Goal: Transaction & Acquisition: Purchase product/service

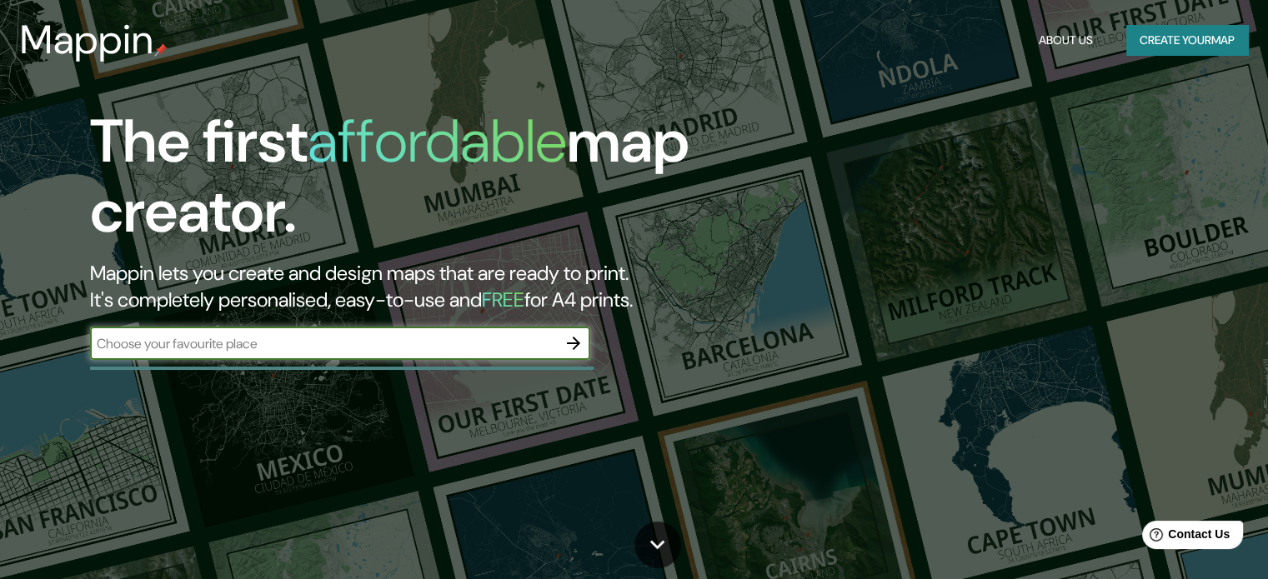
click at [300, 348] on input "text" at bounding box center [323, 343] width 467 height 19
type input "[PERSON_NAME],meta"
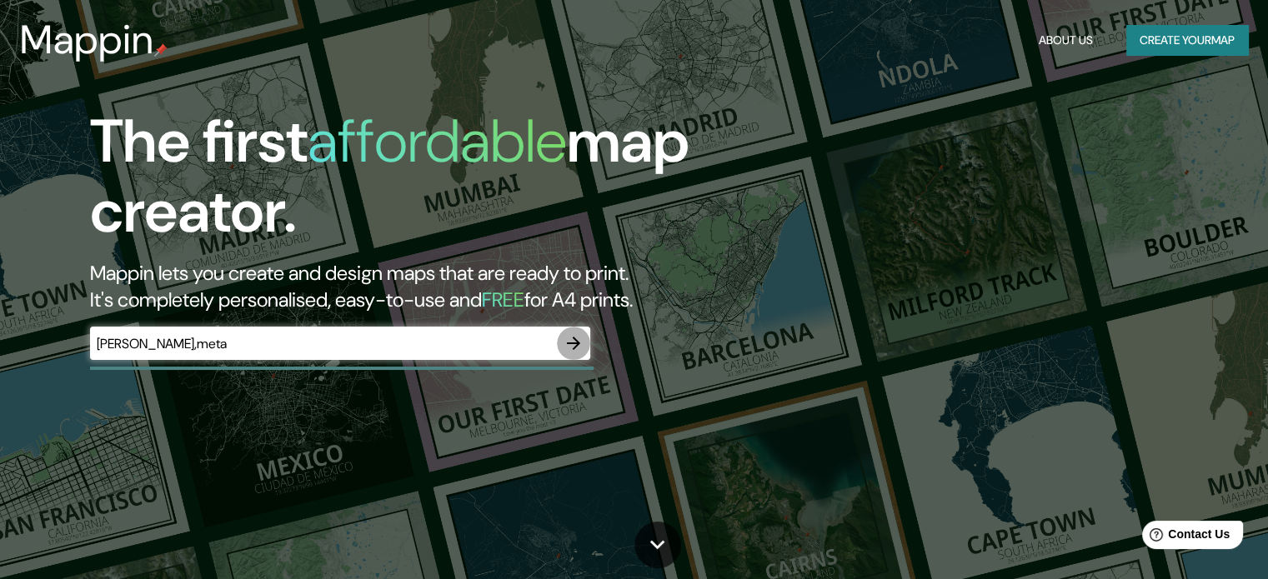
click at [569, 344] on icon "button" at bounding box center [573, 343] width 20 height 20
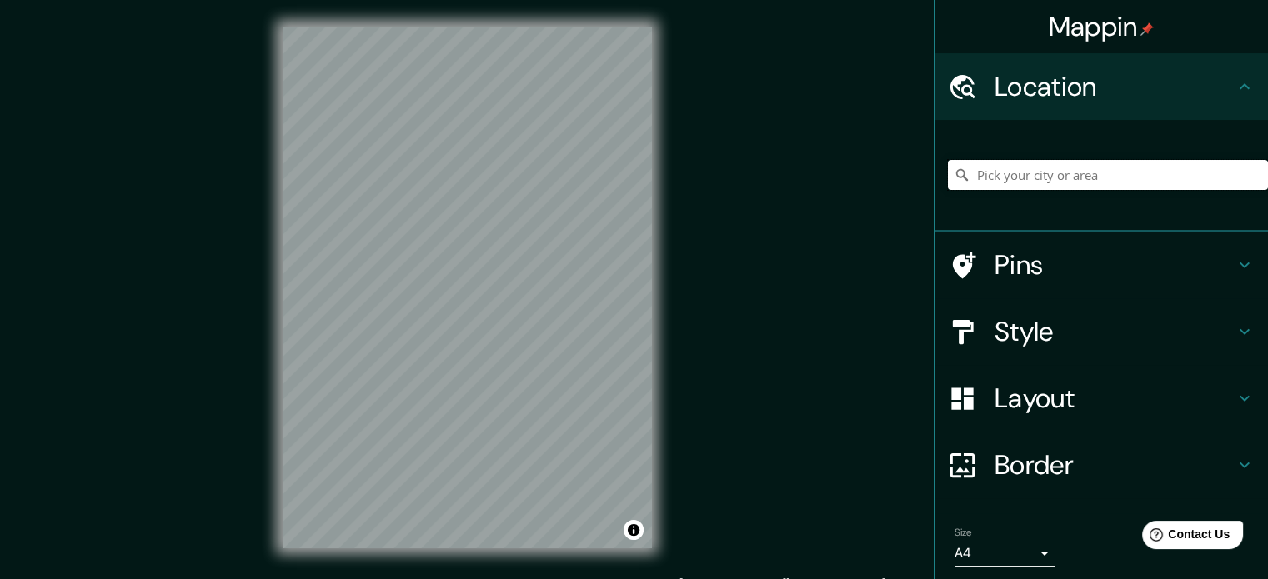
click at [1027, 163] on input "Pick your city or area" at bounding box center [1108, 175] width 320 height 30
click at [1073, 103] on div "Location" at bounding box center [1100, 86] width 333 height 67
click at [1022, 176] on input "Pick your city or area" at bounding box center [1108, 175] width 320 height 30
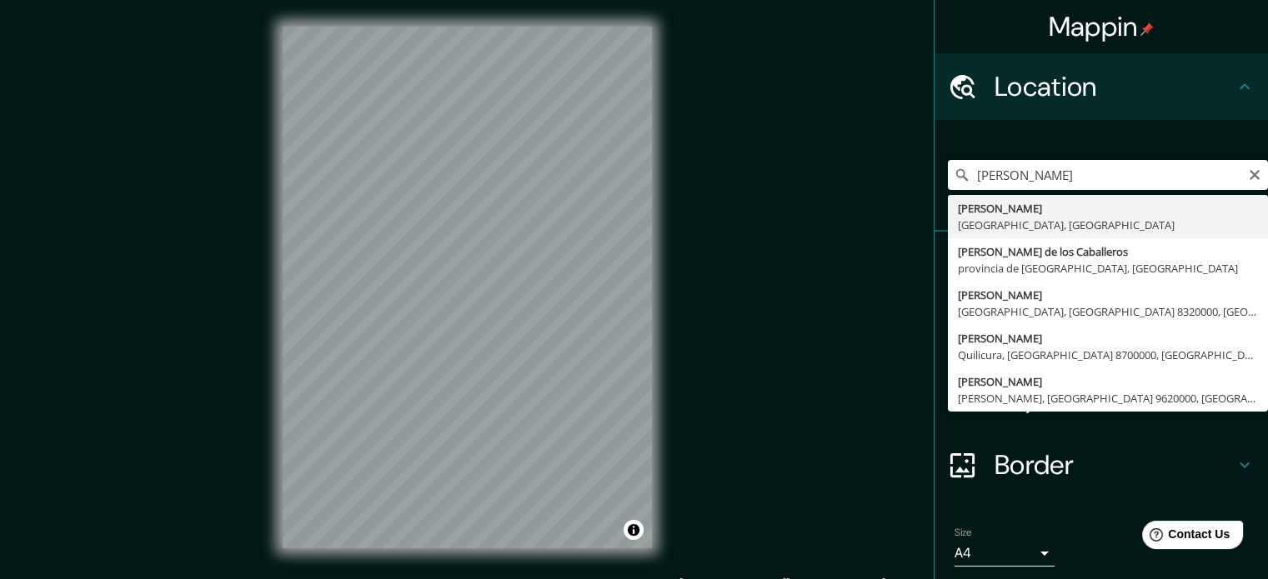
type input "[PERSON_NAME], [GEOGRAPHIC_DATA], [GEOGRAPHIC_DATA]"
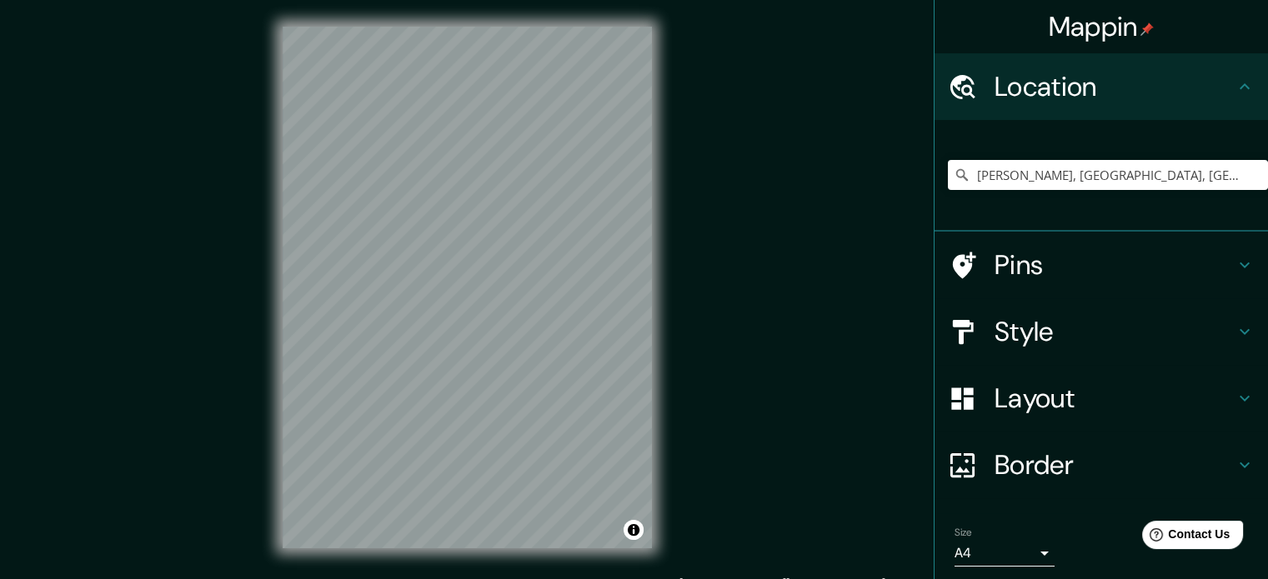
click at [1081, 340] on h4 "Style" at bounding box center [1114, 331] width 240 height 33
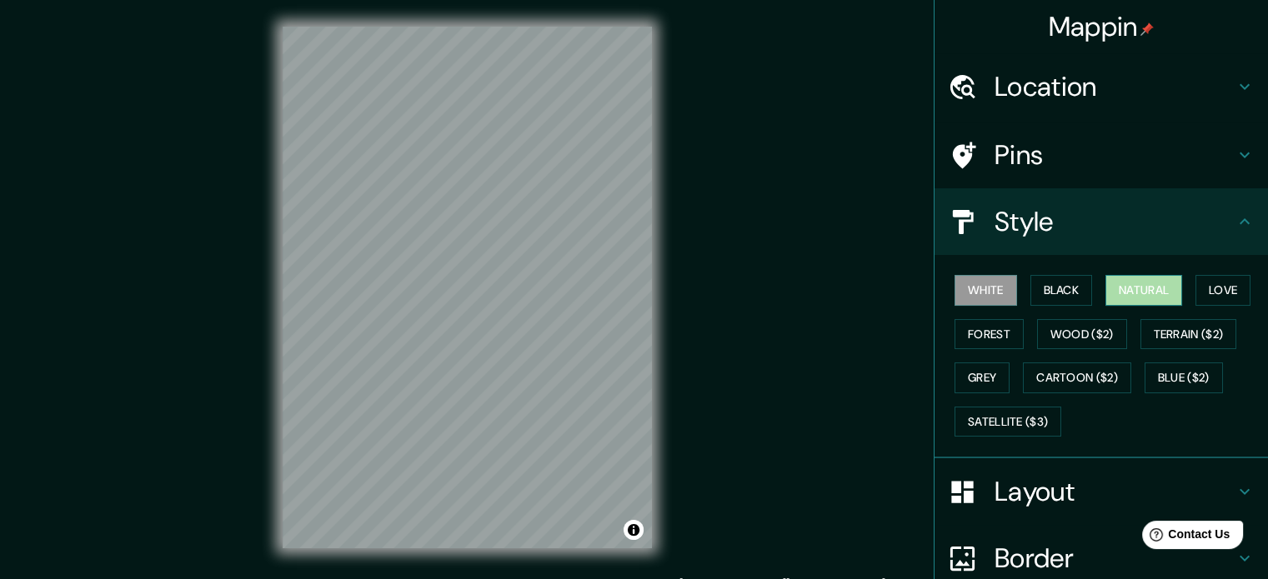
click at [1146, 291] on button "Natural" at bounding box center [1143, 290] width 77 height 31
click at [1217, 295] on button "Love" at bounding box center [1222, 290] width 55 height 31
click at [1146, 287] on button "Natural" at bounding box center [1143, 290] width 77 height 31
click at [957, 333] on button "Forest" at bounding box center [988, 334] width 69 height 31
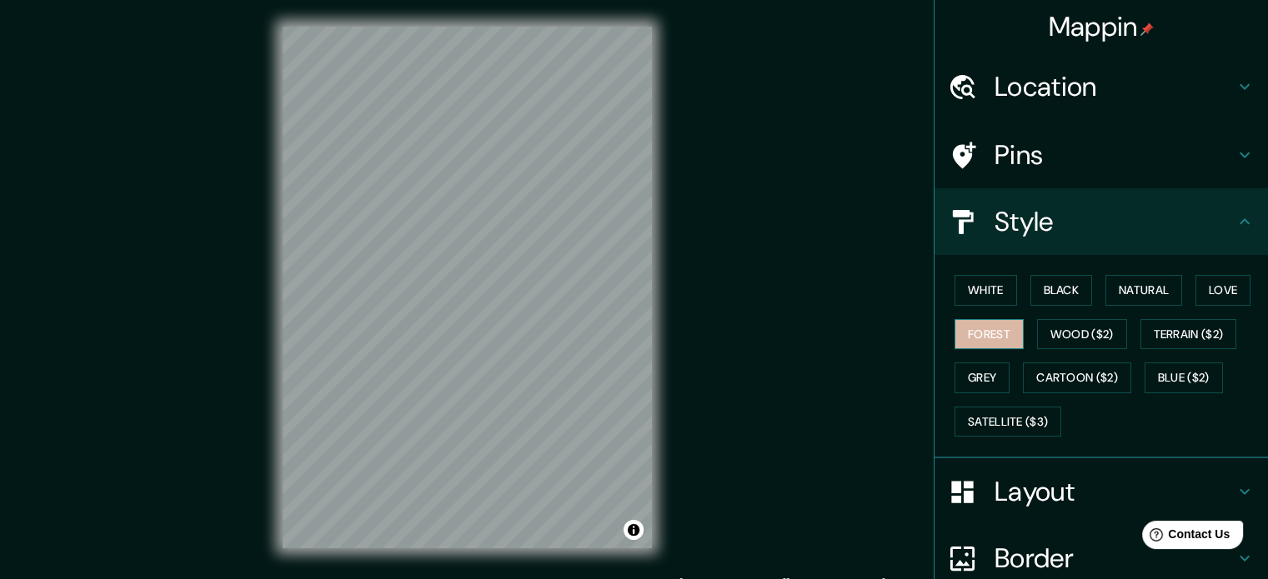
click at [984, 332] on button "Forest" at bounding box center [988, 334] width 69 height 31
click at [972, 292] on button "White" at bounding box center [985, 290] width 63 height 31
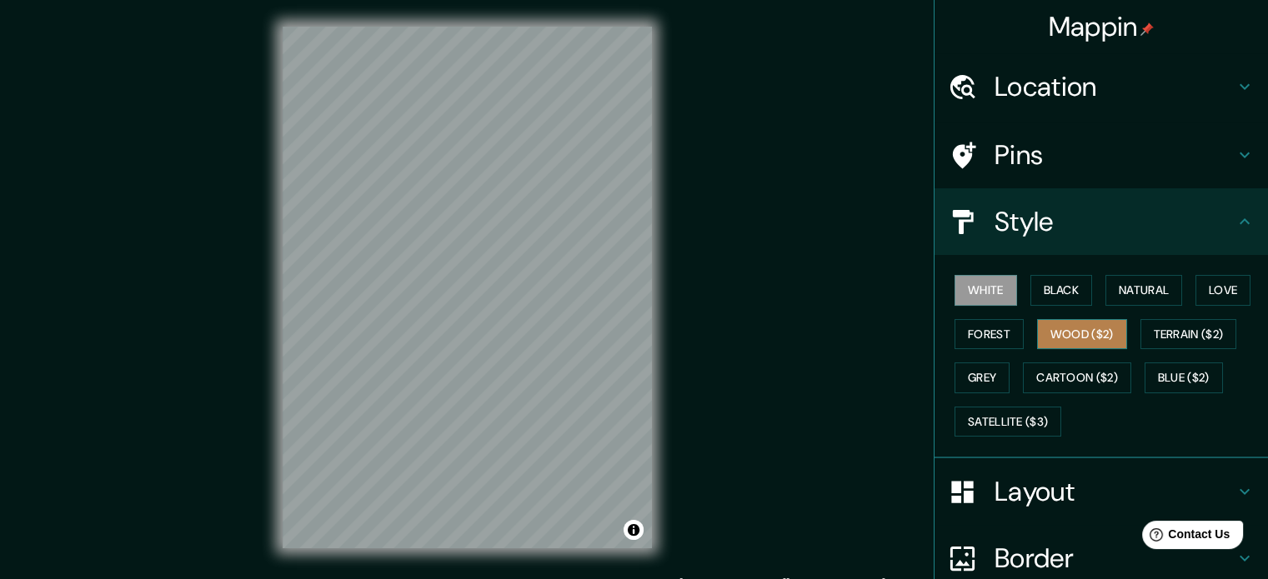
click at [1109, 329] on button "Wood ($2)" at bounding box center [1082, 334] width 90 height 31
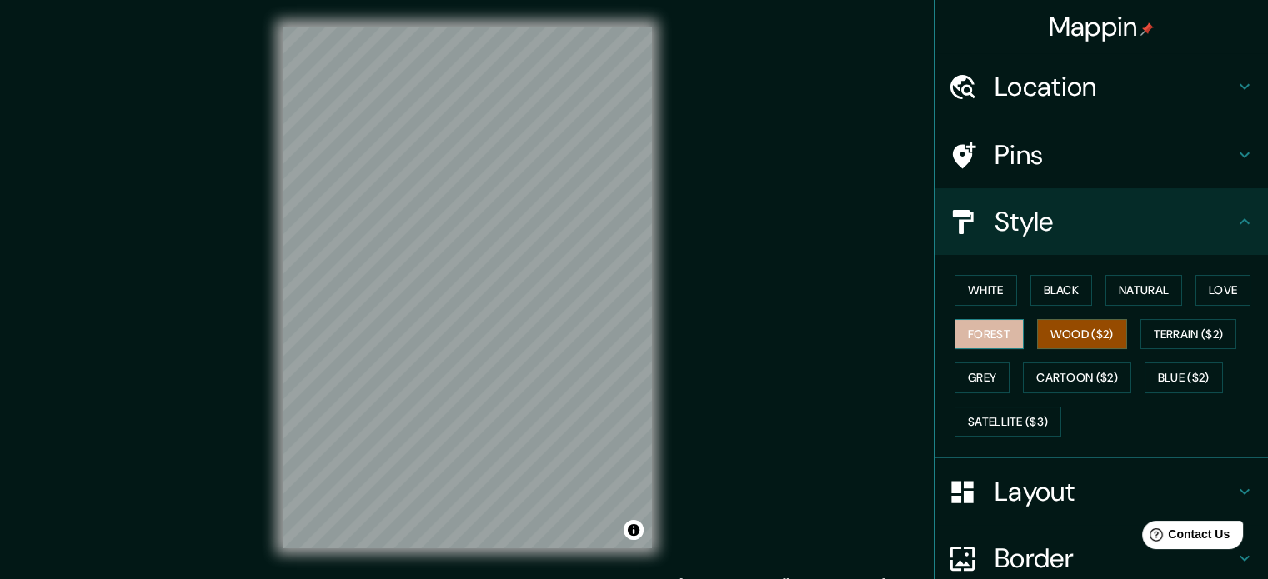
click at [993, 333] on button "Forest" at bounding box center [988, 334] width 69 height 31
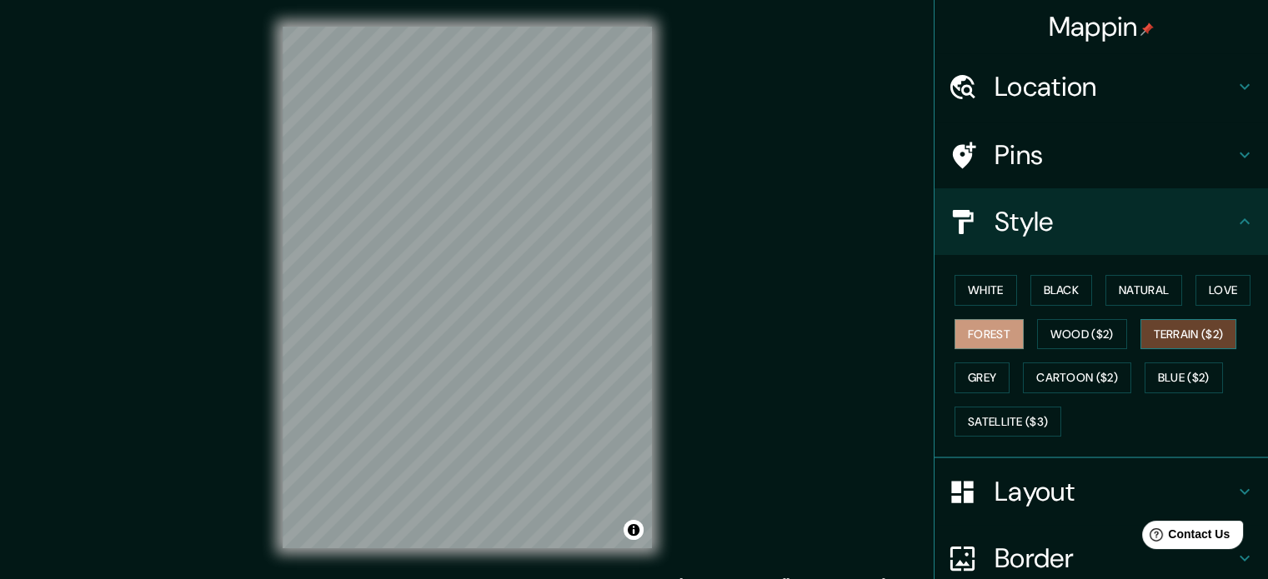
click at [1159, 329] on button "Terrain ($2)" at bounding box center [1188, 334] width 97 height 31
click at [969, 383] on button "Grey" at bounding box center [981, 378] width 55 height 31
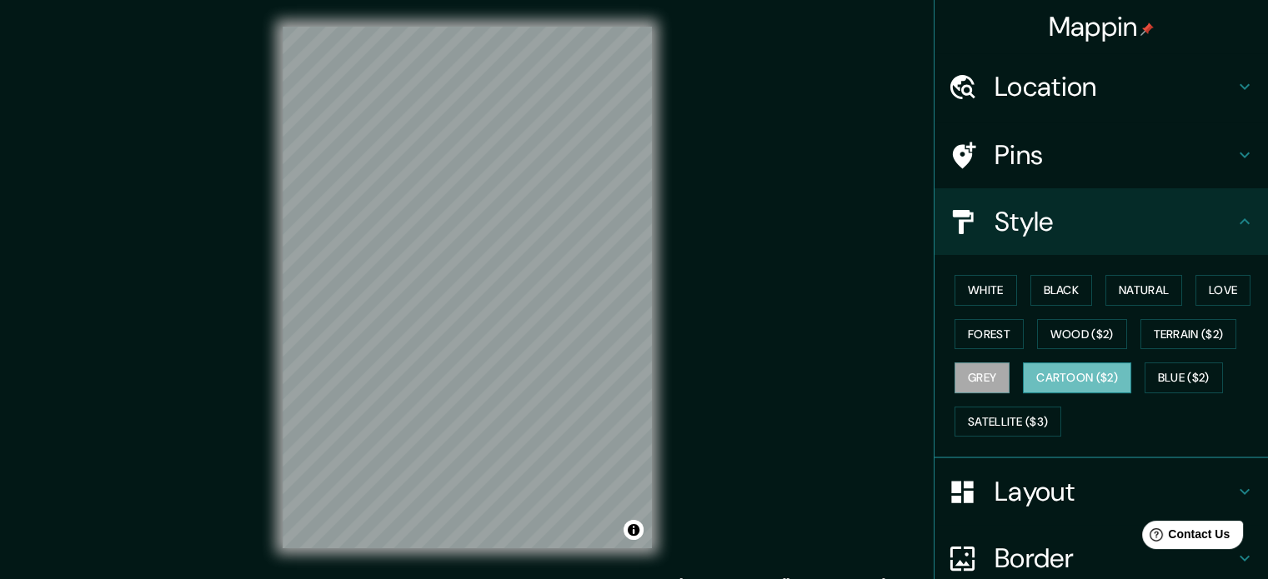
click at [1059, 379] on button "Cartoon ($2)" at bounding box center [1077, 378] width 108 height 31
click at [978, 289] on button "White" at bounding box center [985, 290] width 63 height 31
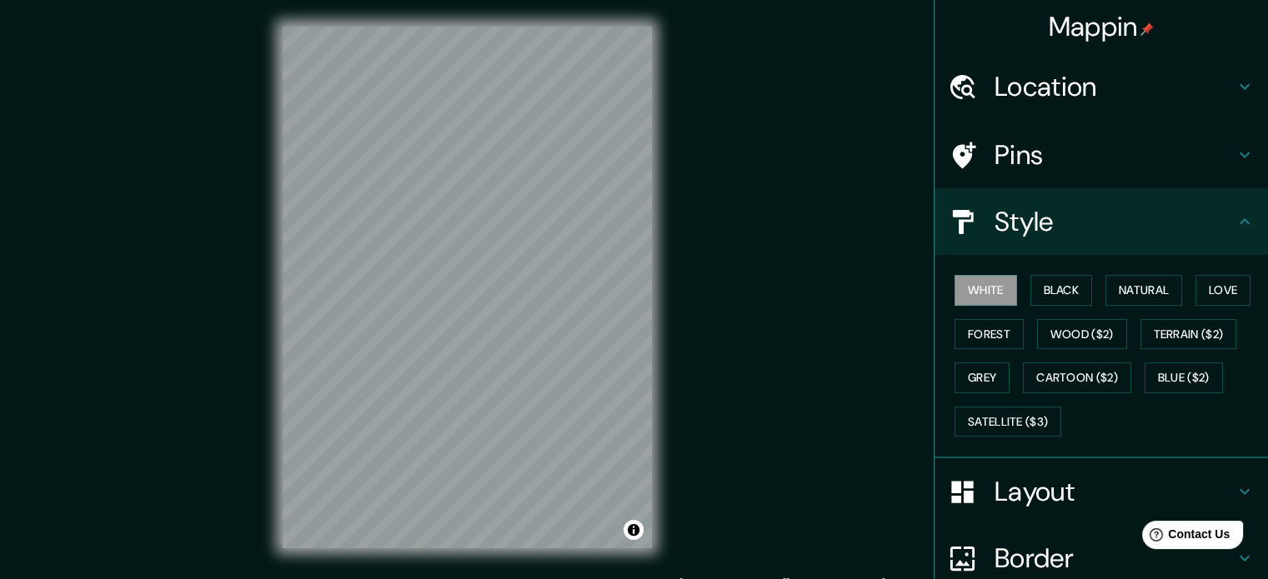
click at [1032, 486] on h4 "Layout" at bounding box center [1114, 491] width 240 height 33
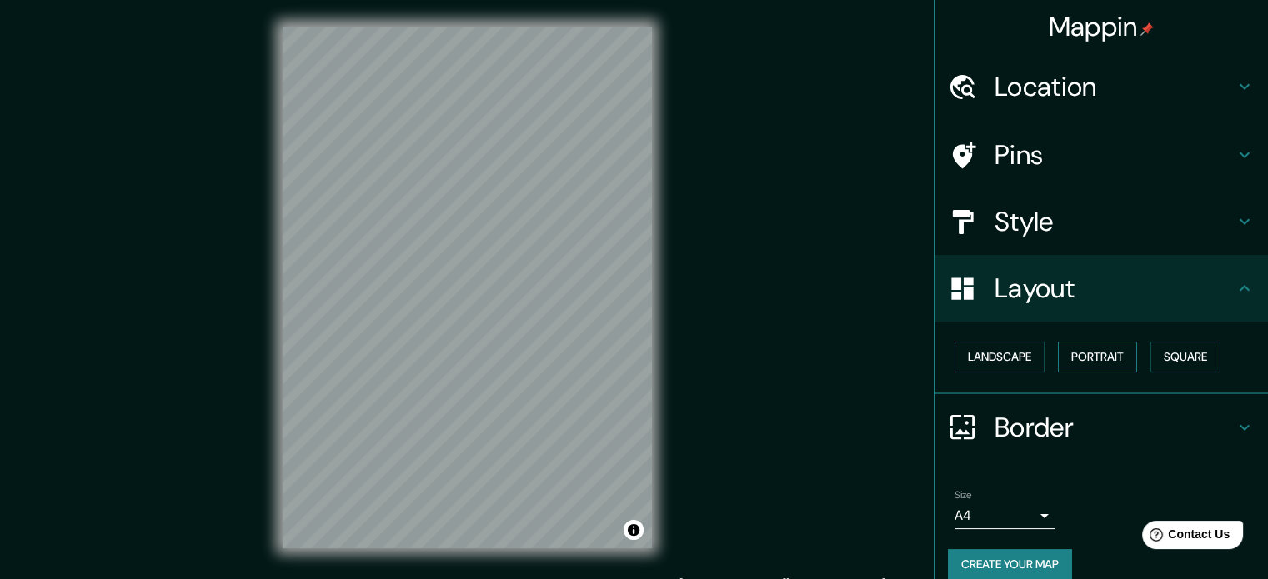
click at [1094, 356] on button "Portrait" at bounding box center [1097, 357] width 79 height 31
click at [1209, 346] on button "Square" at bounding box center [1185, 357] width 70 height 31
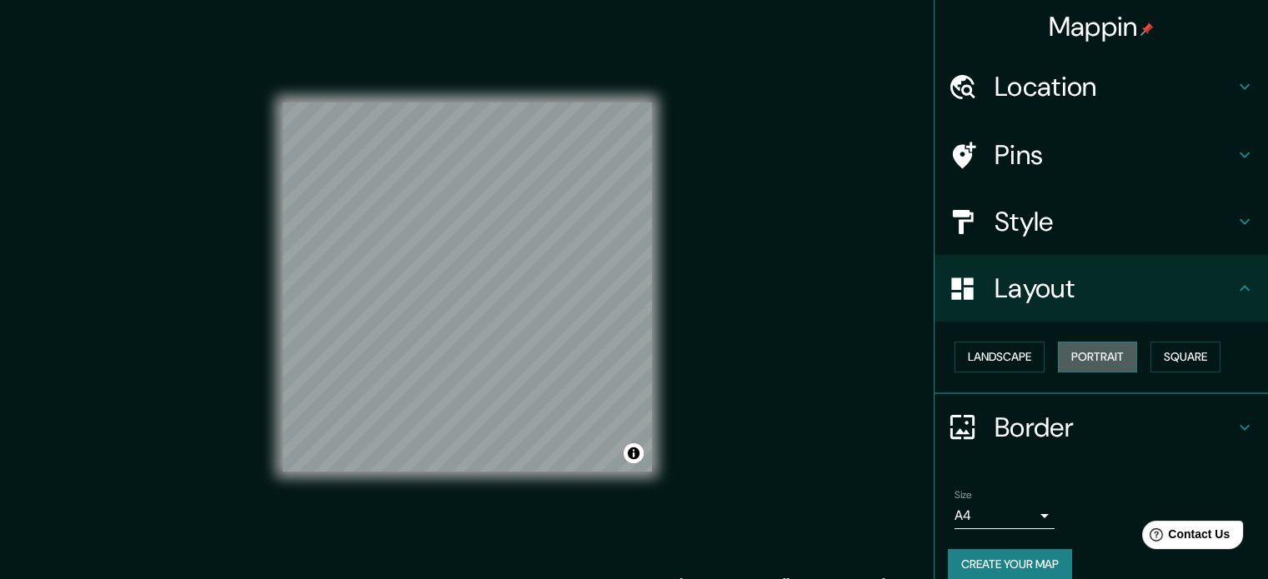
click at [1058, 360] on button "Portrait" at bounding box center [1097, 357] width 79 height 31
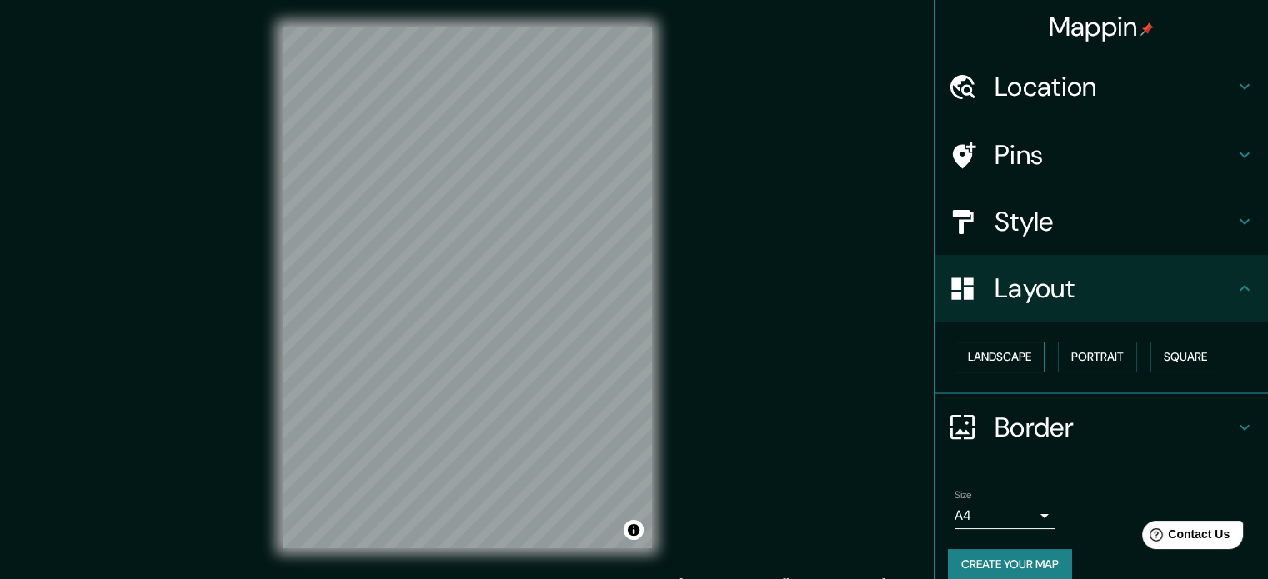
click at [985, 351] on button "Landscape" at bounding box center [999, 357] width 90 height 31
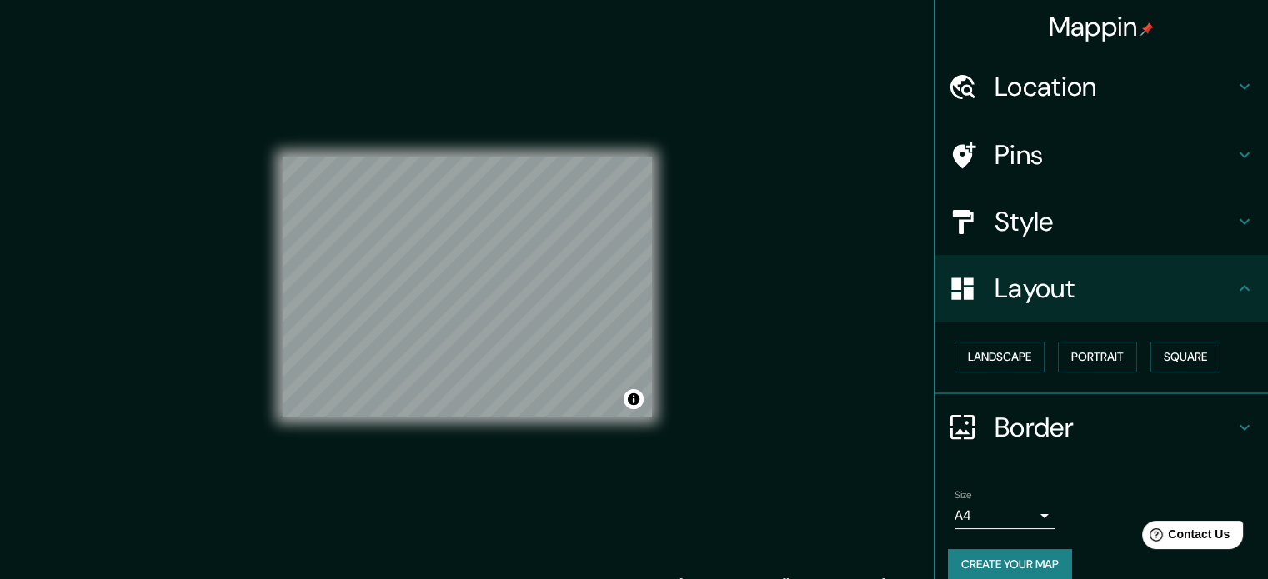
click at [1044, 364] on div "Landscape [GEOGRAPHIC_DATA]" at bounding box center [1108, 357] width 320 height 44
click at [1094, 354] on button "Portrait" at bounding box center [1097, 357] width 79 height 31
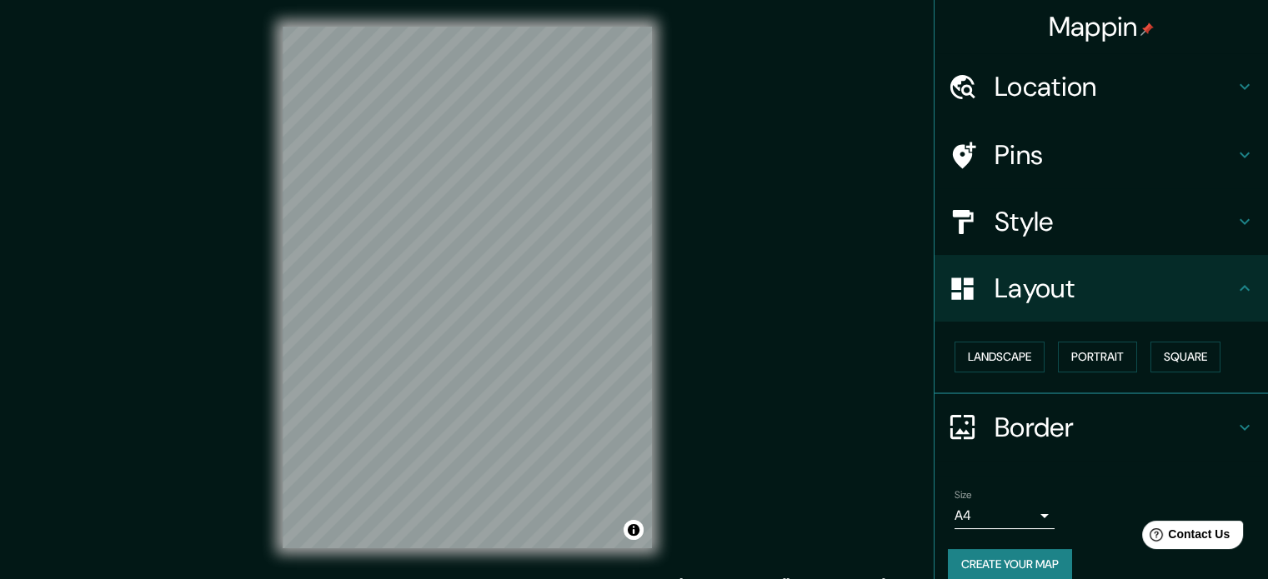
click at [1074, 277] on h4 "Layout" at bounding box center [1114, 288] width 240 height 33
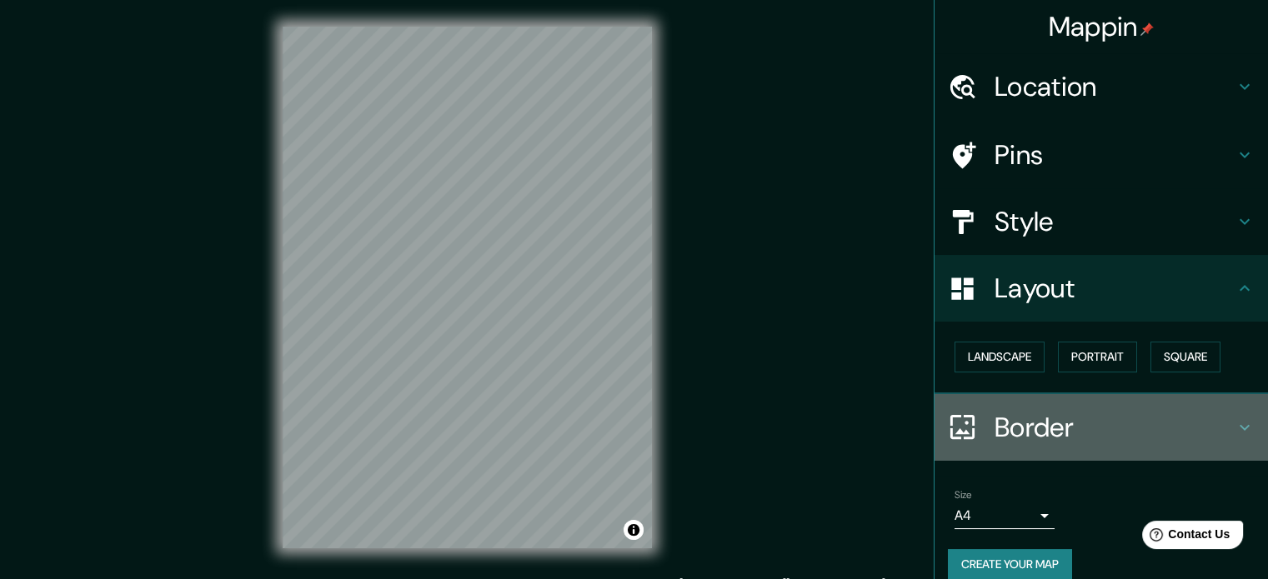
click at [1074, 407] on div "Border" at bounding box center [1100, 427] width 333 height 67
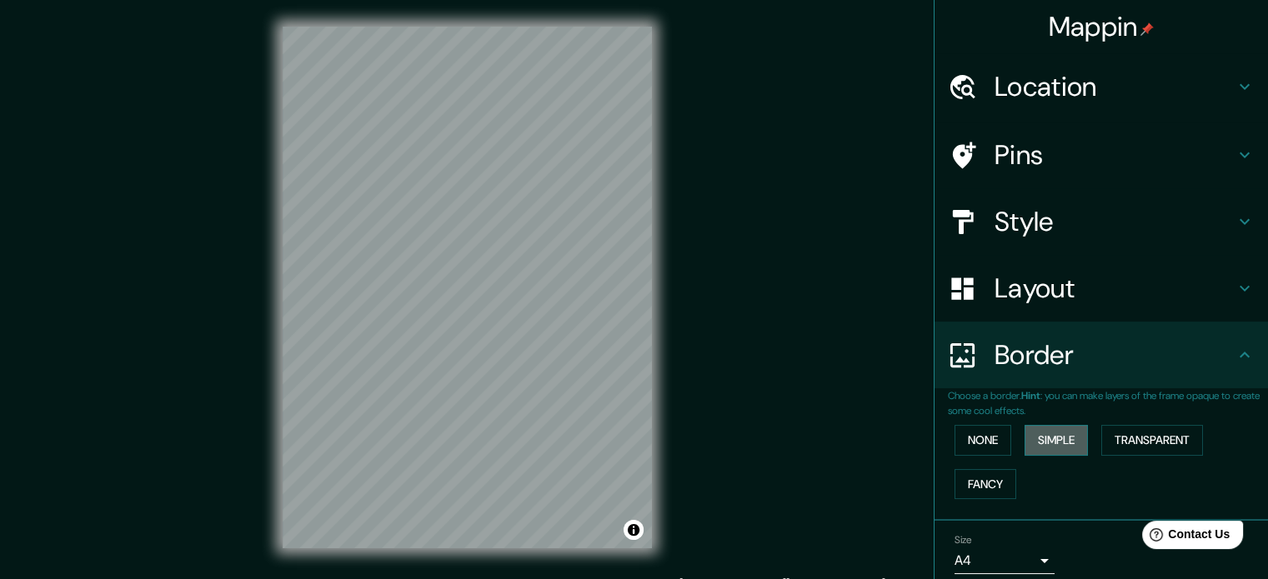
click at [1051, 439] on button "Simple" at bounding box center [1055, 440] width 63 height 31
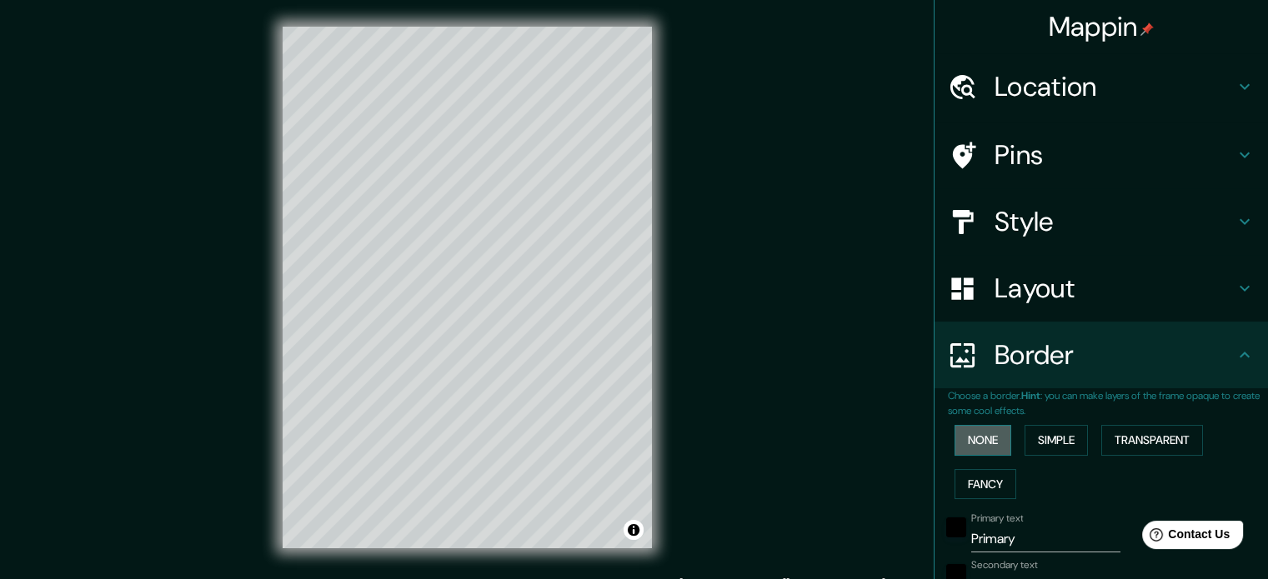
click at [985, 442] on button "None" at bounding box center [982, 440] width 57 height 31
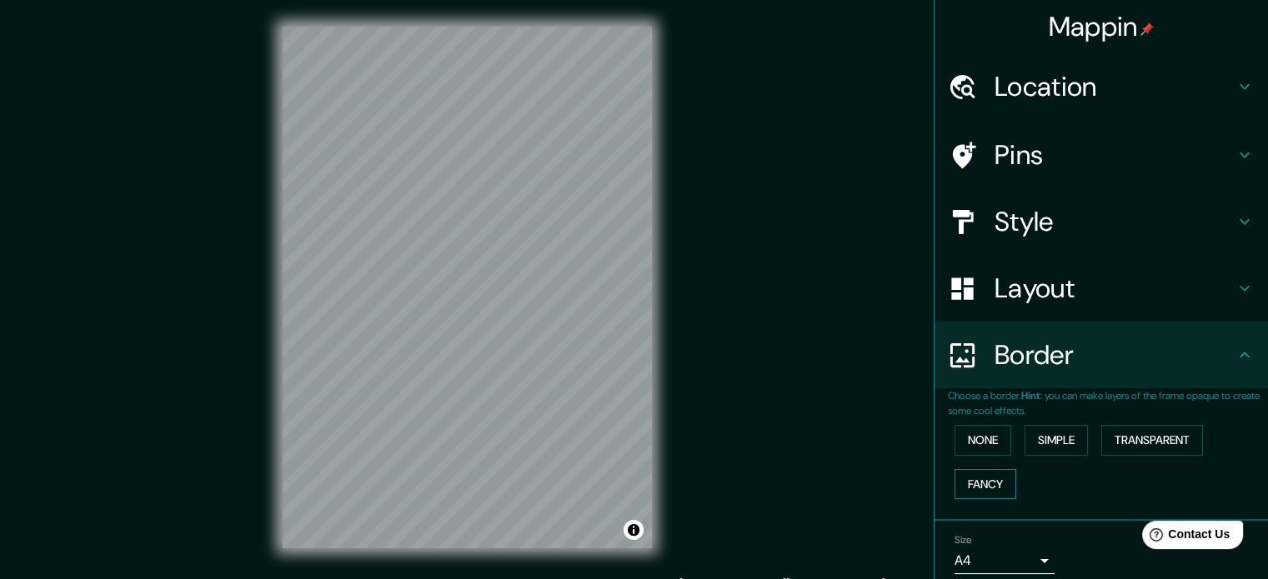
click at [987, 485] on button "Fancy" at bounding box center [985, 484] width 62 height 31
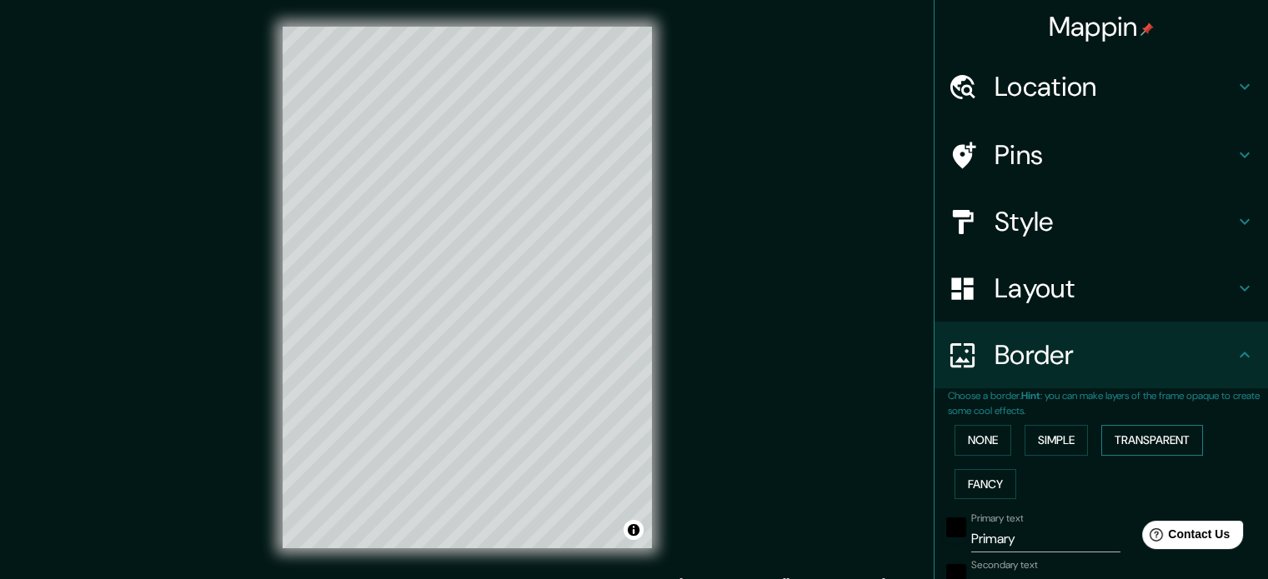
click at [1161, 447] on button "Transparent" at bounding box center [1152, 440] width 102 height 31
click at [969, 440] on button "None" at bounding box center [982, 440] width 57 height 31
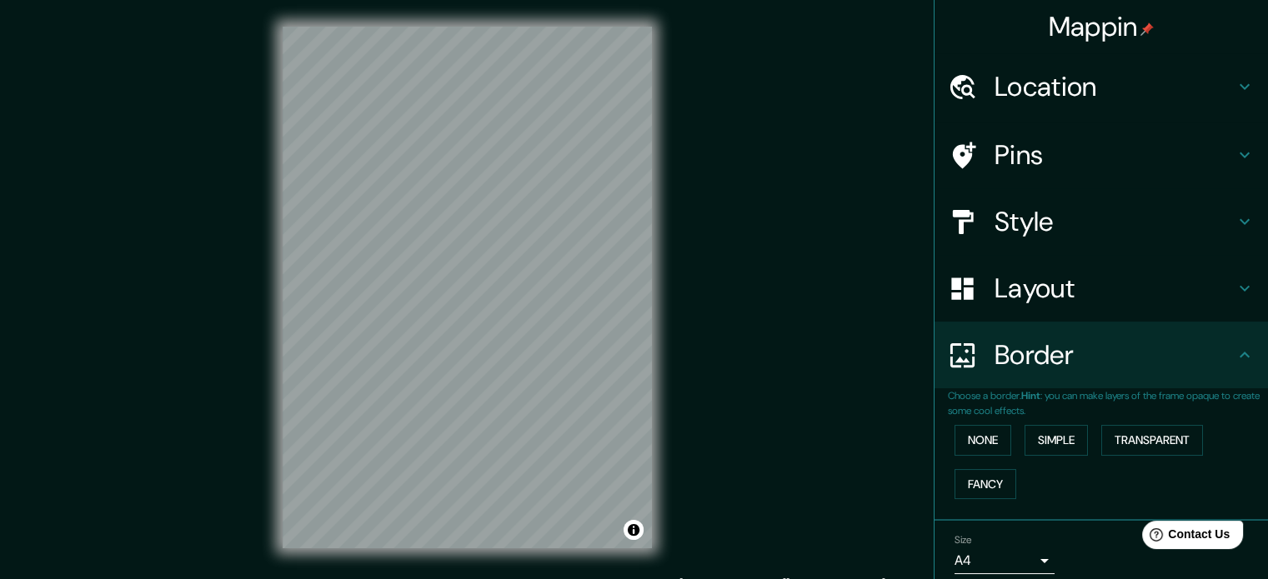
click at [1151, 130] on div "Pins" at bounding box center [1100, 155] width 333 height 67
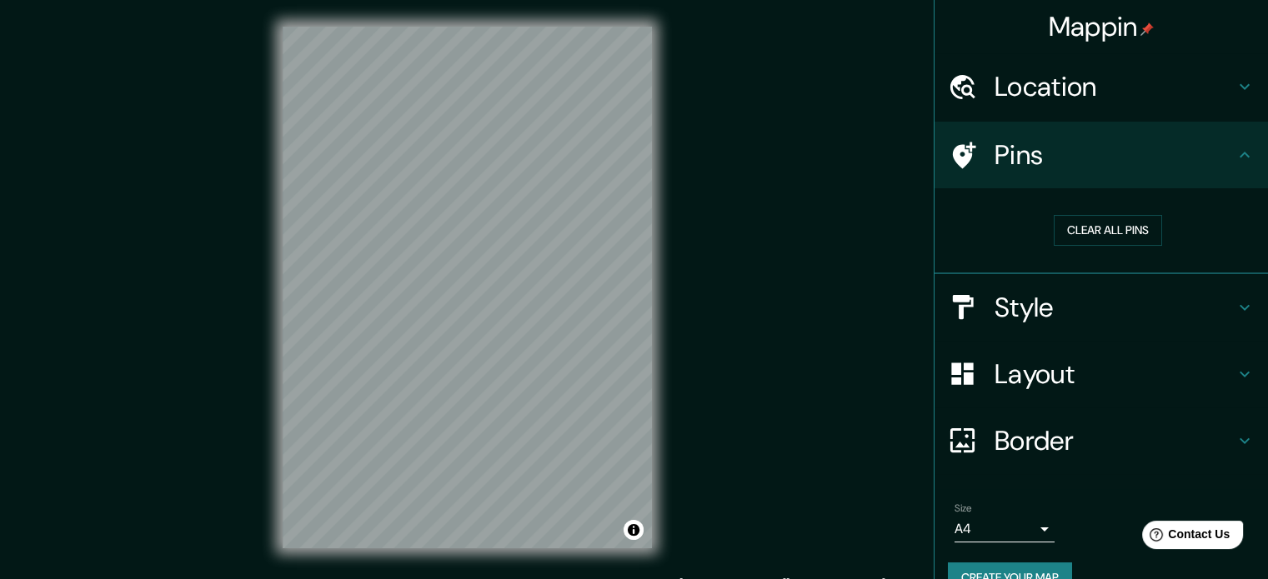
click at [1187, 99] on h4 "Location" at bounding box center [1114, 86] width 240 height 33
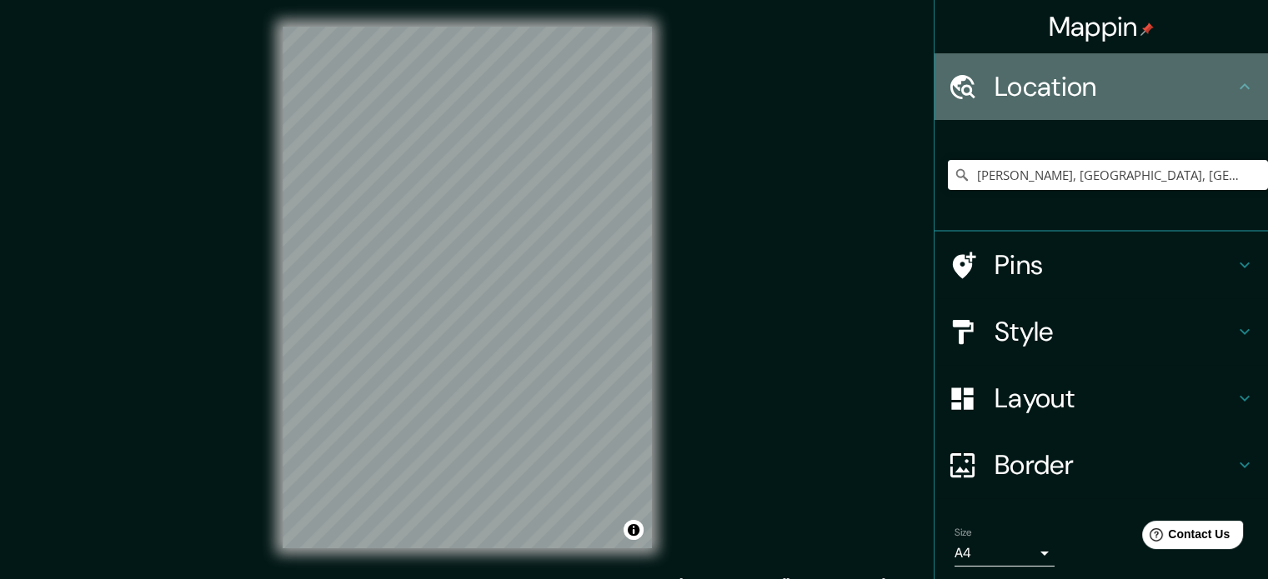
click at [1187, 99] on h4 "Location" at bounding box center [1114, 86] width 240 height 33
click at [1226, 103] on div "Location" at bounding box center [1100, 86] width 333 height 67
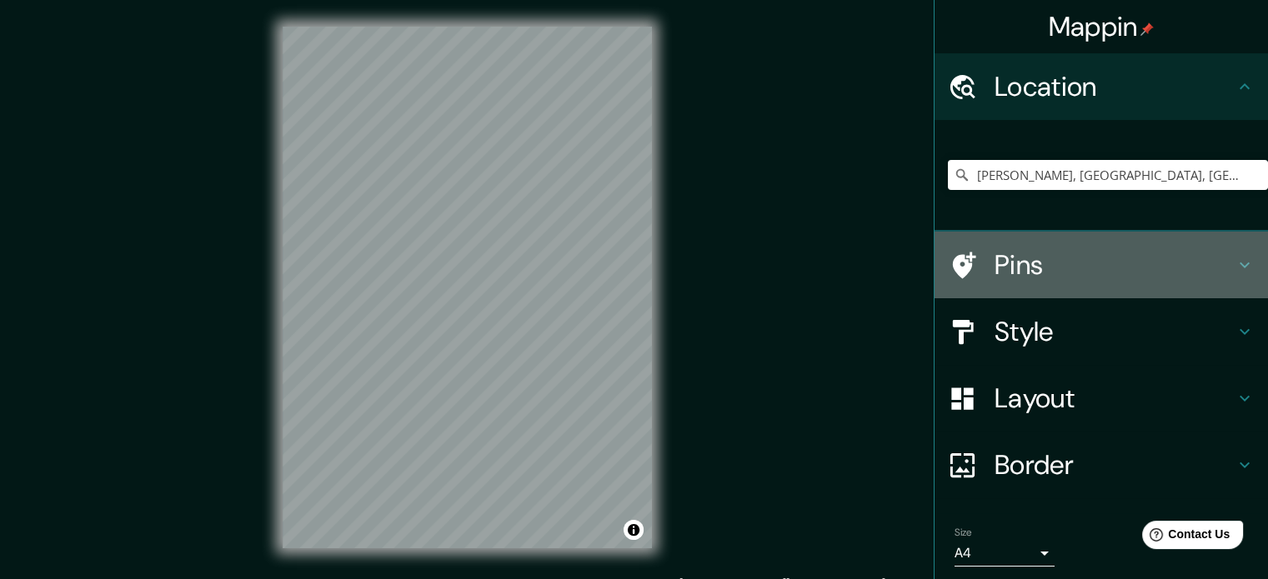
click at [1154, 280] on h4 "Pins" at bounding box center [1114, 264] width 240 height 33
